Goal: Task Accomplishment & Management: Manage account settings

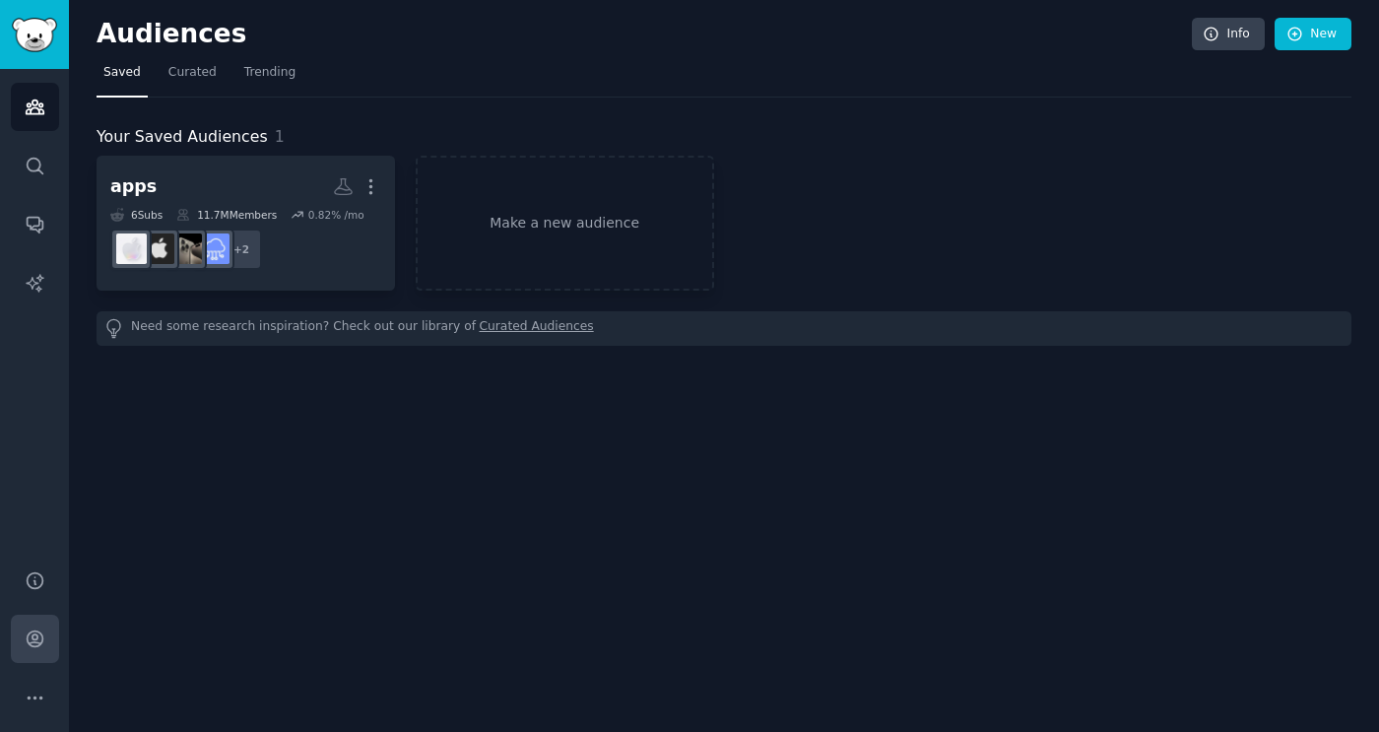
click at [42, 630] on icon "Sidebar" at bounding box center [35, 638] width 21 height 21
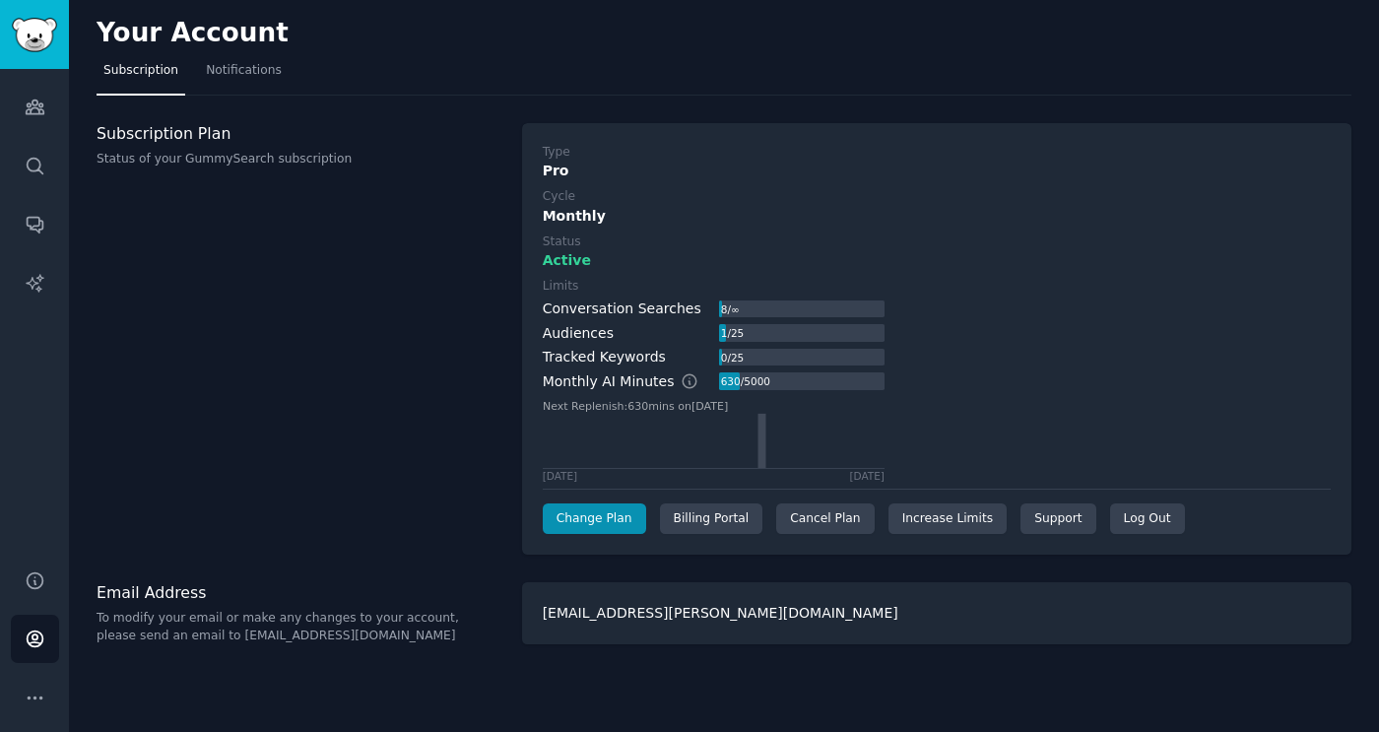
click at [836, 534] on div "Type Pro Cycle Monthly Status Active Limits Conversation Searches 8 / ∞ Audienc…" at bounding box center [936, 339] width 829 height 432
click at [820, 530] on div "Cancel Plan" at bounding box center [825, 519] width 98 height 32
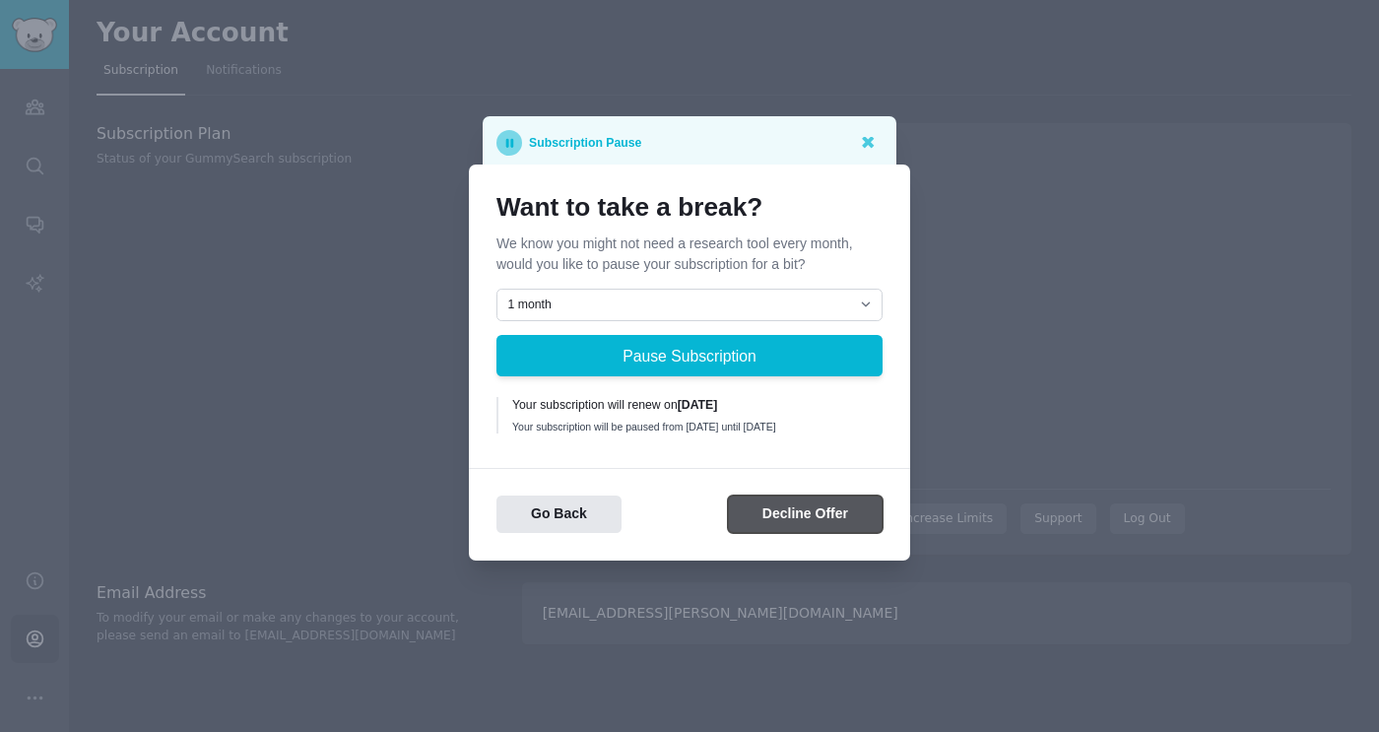
click at [790, 513] on button "Decline Offer" at bounding box center [805, 514] width 155 height 38
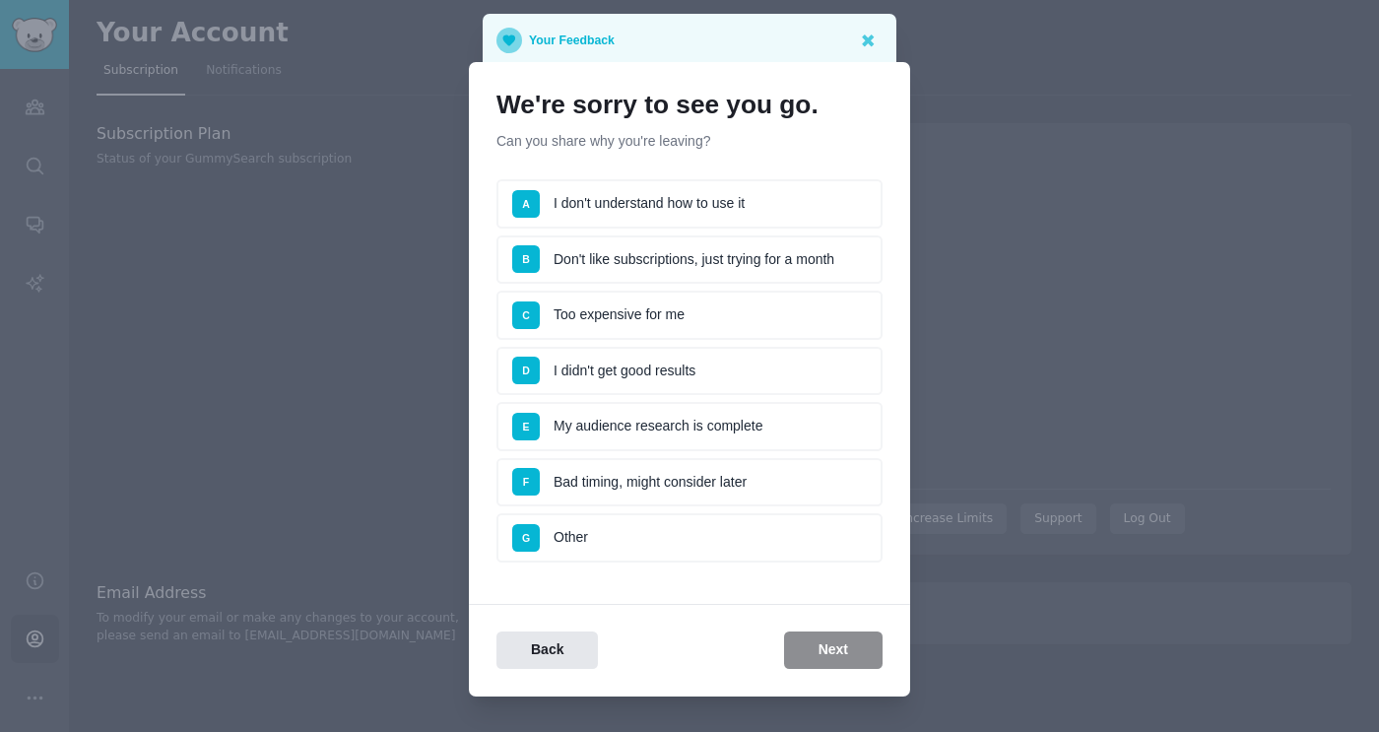
click at [700, 206] on li "A I don't understand how to use it" at bounding box center [689, 203] width 386 height 49
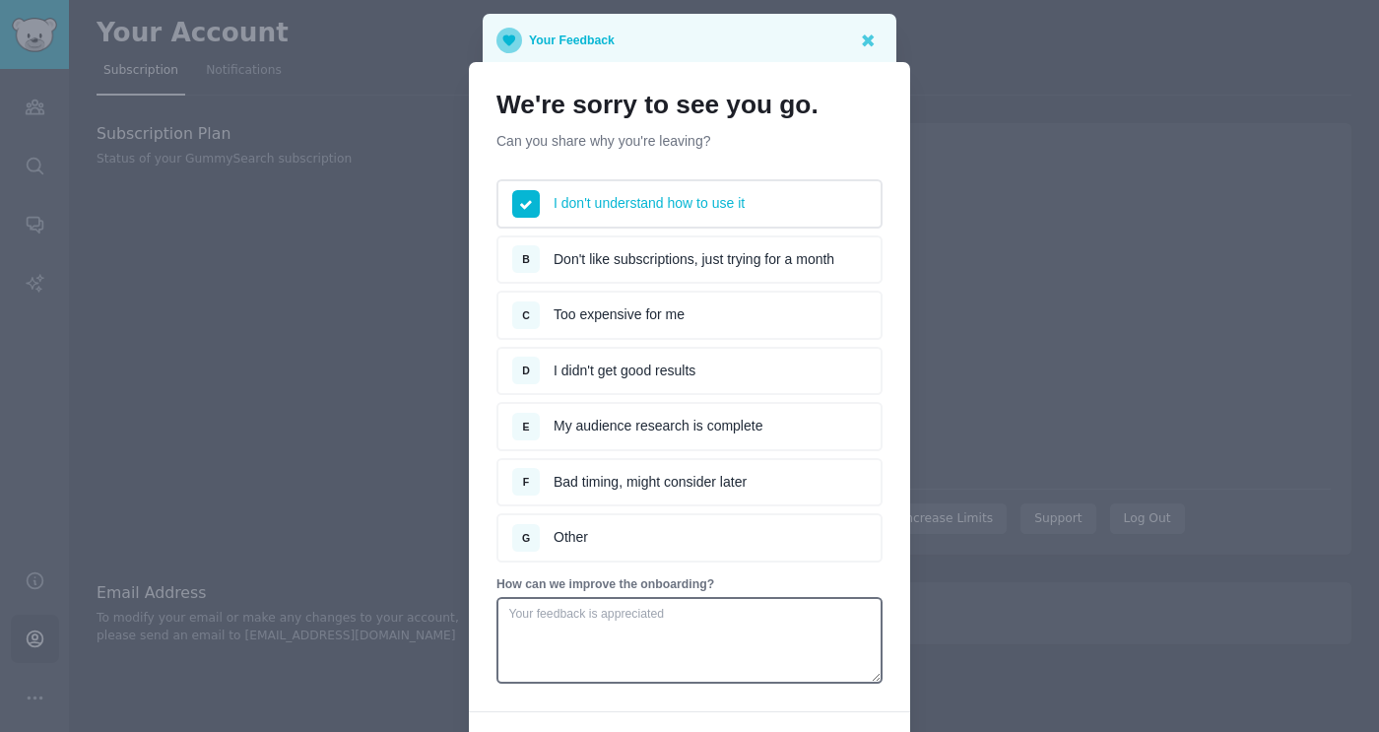
scroll to position [132, 0]
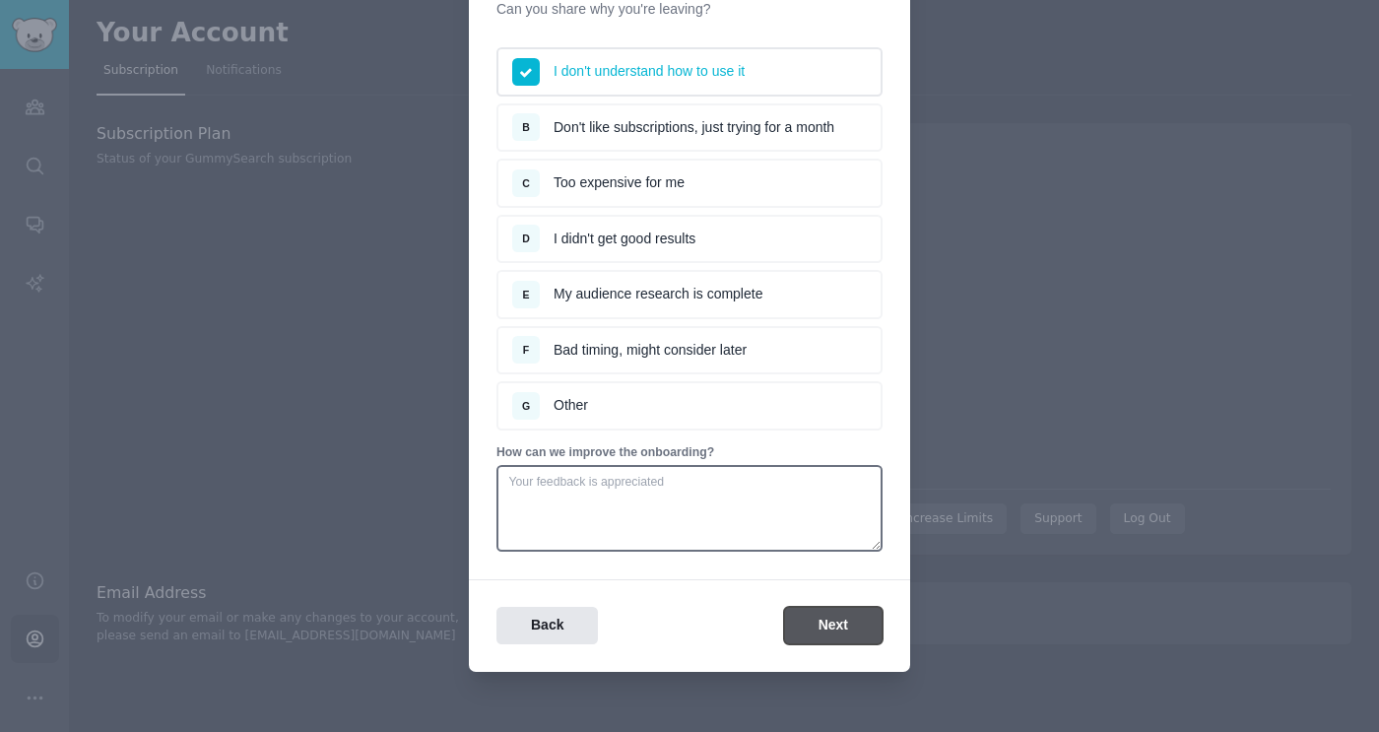
click at [834, 609] on button "Next" at bounding box center [833, 626] width 99 height 38
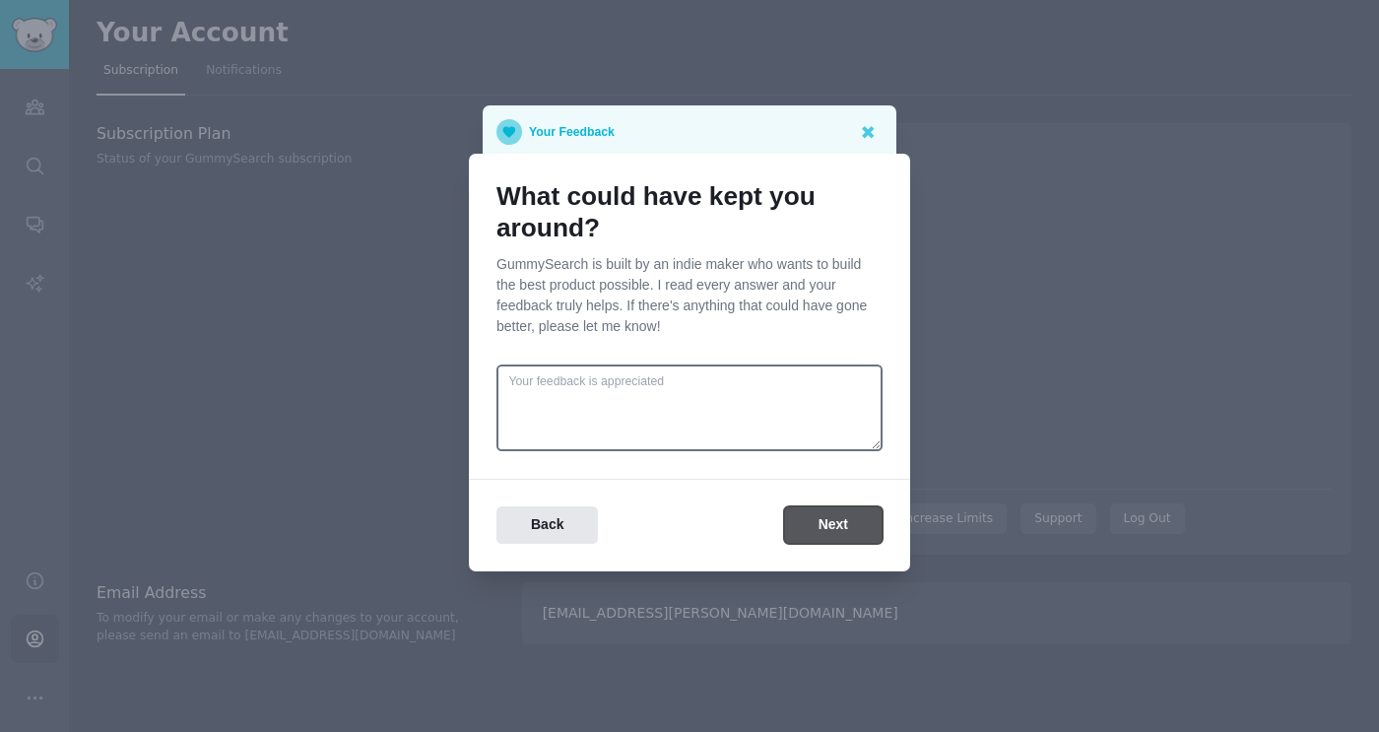
scroll to position [0, 0]
click at [838, 533] on button "Next" at bounding box center [833, 525] width 99 height 38
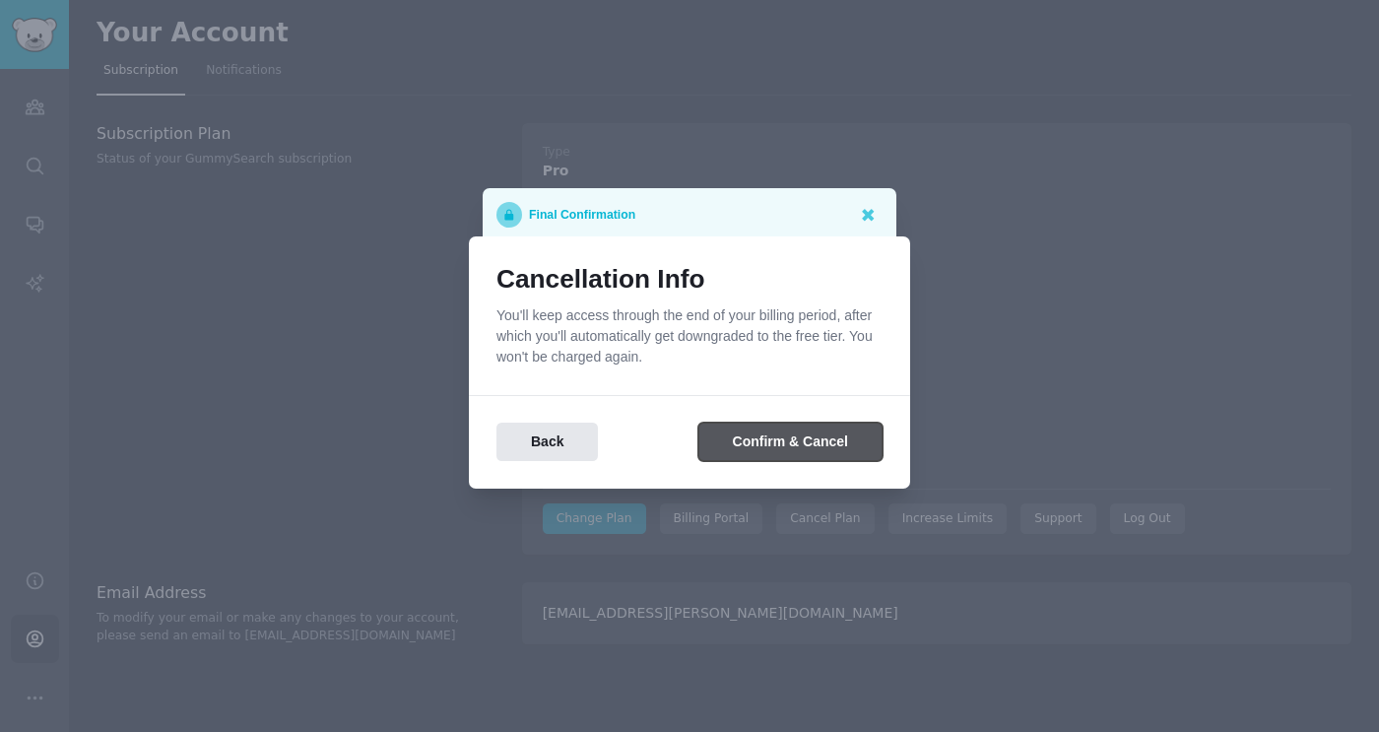
click at [814, 450] on button "Confirm & Cancel" at bounding box center [790, 442] width 184 height 38
